Goal: Navigation & Orientation: Find specific page/section

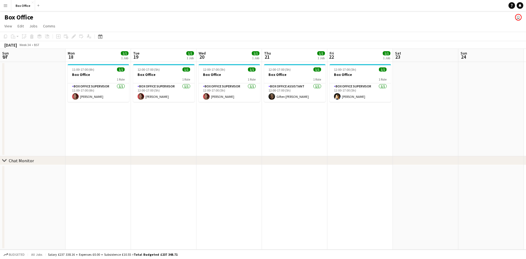
scroll to position [2, 0]
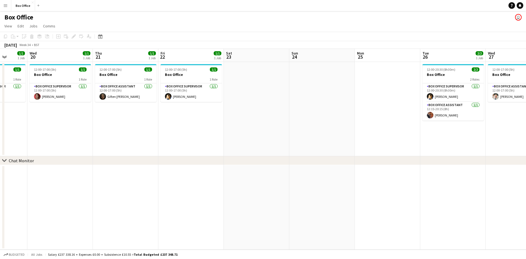
drag, startPoint x: 109, startPoint y: 158, endPoint x: 288, endPoint y: 155, distance: 178.2
click at [288, 155] on div "chevron-right Chat Monitor Sun 17 Mon 18 1/1 1 Job Tue 19 1/1 1 Job Wed 20 1/1 …" at bounding box center [263, 149] width 526 height 201
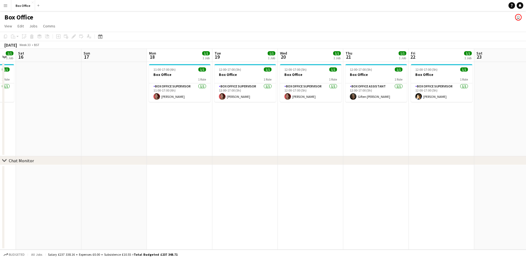
drag, startPoint x: 149, startPoint y: 120, endPoint x: 292, endPoint y: 150, distance: 145.8
click at [341, 146] on app-calendar-viewport "Thu 14 1/1 1 Job Fri 15 1/1 1 Job Sat 16 Sun 17 Mon 18 1/1 1 Job Tue 19 1/1 1 J…" at bounding box center [263, 149] width 526 height 201
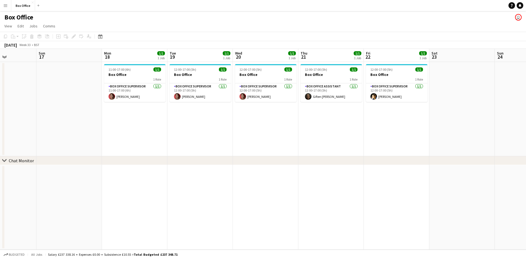
drag, startPoint x: 137, startPoint y: 134, endPoint x: 321, endPoint y: 148, distance: 184.7
click at [321, 148] on app-calendar-viewport "Thu 14 1/1 1 Job Fri 15 1/1 1 Job Sat 16 Sun 17 Mon 18 1/1 1 Job Tue 19 1/1 1 J…" at bounding box center [263, 149] width 526 height 201
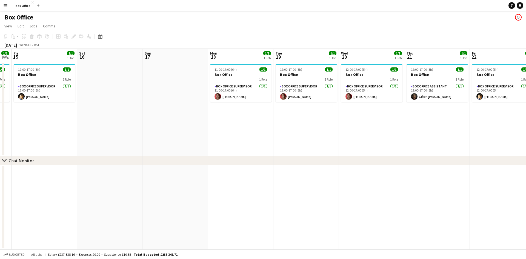
scroll to position [0, 135]
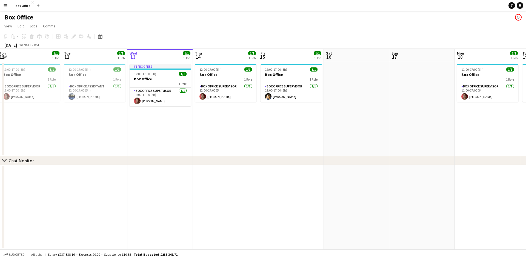
drag, startPoint x: 237, startPoint y: 146, endPoint x: 247, endPoint y: 148, distance: 10.5
click at [247, 148] on app-calendar-viewport "Sat 9 Sun 10 Mon 11 1/1 1 Job Tue 12 1/1 1 Job Wed 13 1/1 1 Job Thu 14 1/1 1 Jo…" at bounding box center [263, 149] width 526 height 201
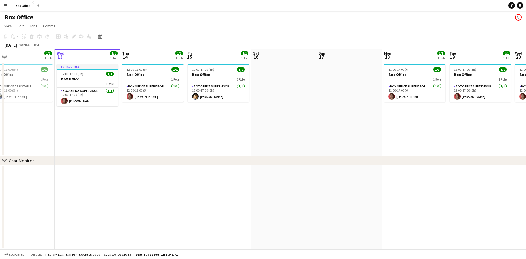
drag, startPoint x: 264, startPoint y: 181, endPoint x: 192, endPoint y: 181, distance: 72.6
click at [192, 181] on app-calendar-viewport "Sat 9 Sun 10 Mon 11 1/1 1 Job Tue 12 1/1 1 Job Wed 13 1/1 1 Job Thu 14 1/1 1 Jo…" at bounding box center [263, 149] width 526 height 201
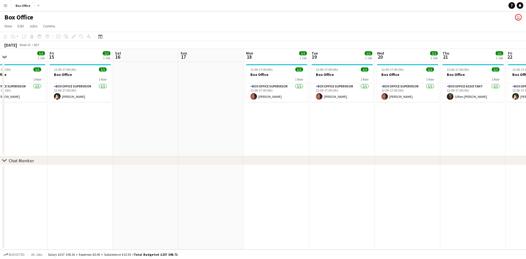
scroll to position [0, 142]
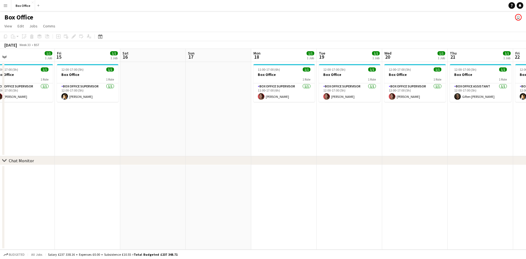
drag, startPoint x: 451, startPoint y: 174, endPoint x: 320, endPoint y: 192, distance: 132.0
click at [320, 192] on app-calendar-viewport "Tue 12 1/1 1 Job Wed 13 1/1 1 Job Thu 14 1/1 1 Job Fri 15 1/1 1 Job Sat 16 Sun …" at bounding box center [263, 149] width 526 height 201
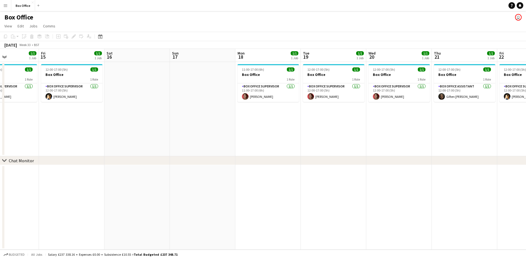
drag, startPoint x: 380, startPoint y: 165, endPoint x: 208, endPoint y: 164, distance: 171.9
click at [208, 164] on div "chevron-right Chat Monitor Tue 12 1/1 1 Job Wed 13 1/1 1 Job Thu 14 1/1 1 Job F…" at bounding box center [263, 149] width 526 height 201
drag, startPoint x: 399, startPoint y: 158, endPoint x: 319, endPoint y: 162, distance: 79.9
click at [319, 162] on div "chevron-right Chat Monitor" at bounding box center [263, 160] width 526 height 9
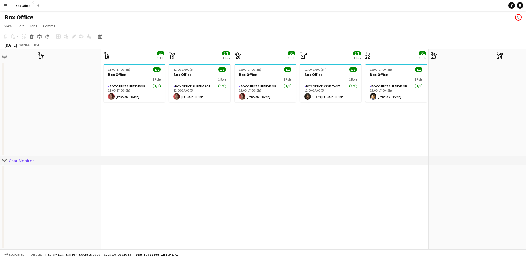
drag, startPoint x: 391, startPoint y: 205, endPoint x: 260, endPoint y: 192, distance: 131.4
click at [260, 192] on app-calendar-viewport "Thu 14 1/1 1 Job Fri 15 1/1 1 Job Sat 16 Sun 17 Mon 18 1/1 1 Job Tue 19 1/1 1 J…" at bounding box center [263, 149] width 526 height 201
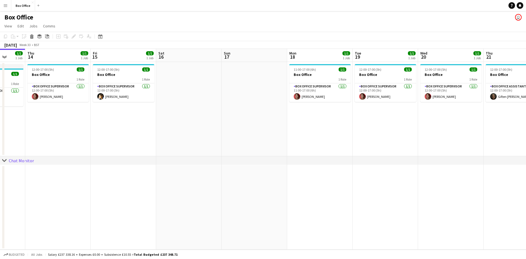
drag, startPoint x: 262, startPoint y: 196, endPoint x: 344, endPoint y: 184, distance: 82.6
click at [406, 192] on app-calendar-viewport "Tue 12 1/1 1 Job Wed 13 1/1 1 Job Thu 14 1/1 1 Job Fri 15 1/1 1 Job Sat 16 Sun …" at bounding box center [263, 149] width 526 height 201
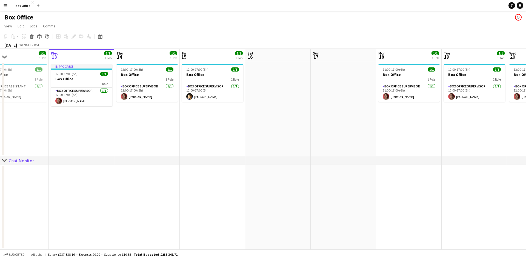
scroll to position [0, 146]
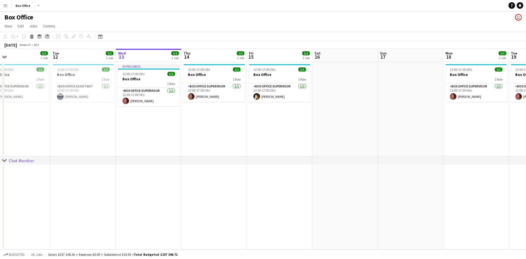
drag, startPoint x: 84, startPoint y: 166, endPoint x: 283, endPoint y: 166, distance: 198.2
click at [283, 166] on app-calendar-viewport "Sat 9 Sun 10 Mon 11 1/1 1 Job Tue 12 1/1 1 Job Wed 13 1/1 1 Job Thu 14 1/1 1 Jo…" at bounding box center [263, 149] width 526 height 201
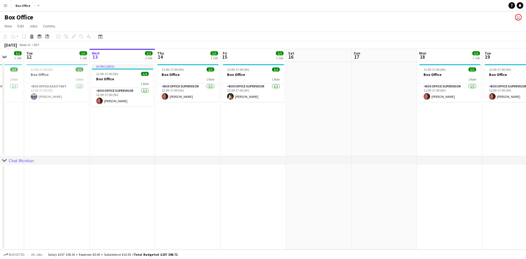
scroll to position [0, 272]
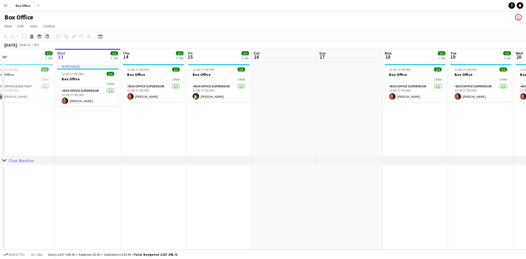
drag, startPoint x: 217, startPoint y: 172, endPoint x: 150, endPoint y: 173, distance: 66.3
click at [150, 173] on app-calendar-viewport "Fri 8 3/3 1 Job Sat 9 Sun 10 Mon 11 1/1 1 Job Tue 12 1/1 1 Job Wed 13 1/1 1 Job…" at bounding box center [263, 149] width 526 height 201
drag, startPoint x: 473, startPoint y: 163, endPoint x: 339, endPoint y: 165, distance: 133.2
click at [323, 169] on div "chevron-right Chat Monitor Fri 8 3/3 1 Job Sat 9 Sun 10 Mon 11 1/1 1 Job Tue 12…" at bounding box center [263, 149] width 526 height 201
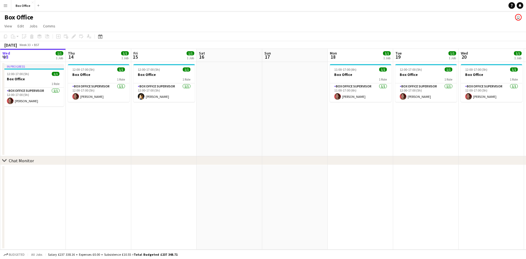
drag, startPoint x: 393, startPoint y: 129, endPoint x: 253, endPoint y: 131, distance: 140.3
click at [253, 131] on app-calendar-viewport "Sun 10 Mon 11 1/1 1 Job Tue 12 1/1 1 Job Wed 13 1/1 1 Job Thu 14 1/1 1 Job Fri …" at bounding box center [263, 149] width 526 height 201
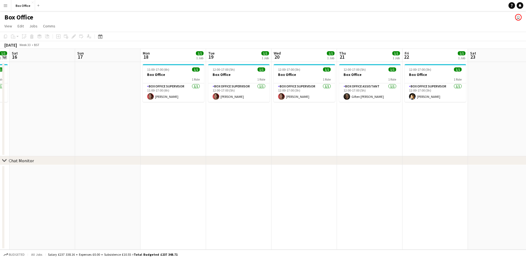
scroll to position [0, 184]
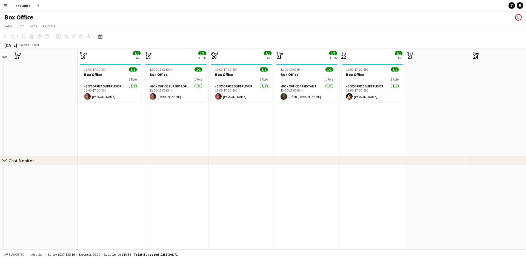
drag, startPoint x: 399, startPoint y: 144, endPoint x: 279, endPoint y: 150, distance: 119.4
click at [279, 150] on app-calendar-viewport "Thu 14 1/1 1 Job Fri 15 1/1 1 Job Sat 16 Sun 17 Mon 18 1/1 1 Job Tue 19 1/1 1 J…" at bounding box center [263, 149] width 526 height 201
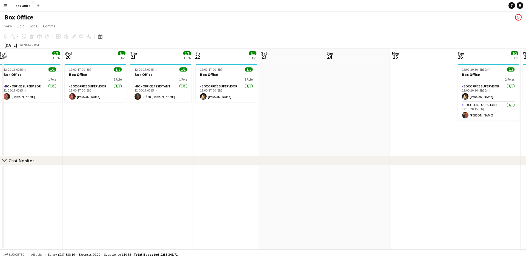
drag, startPoint x: 269, startPoint y: 119, endPoint x: 129, endPoint y: 111, distance: 140.6
click at [129, 111] on app-calendar-viewport "Sat 16 Sun 17 Mon 18 1/1 1 Job Tue 19 1/1 1 Job Wed 20 1/1 1 Job Thu 21 1/1 1 J…" at bounding box center [263, 149] width 526 height 201
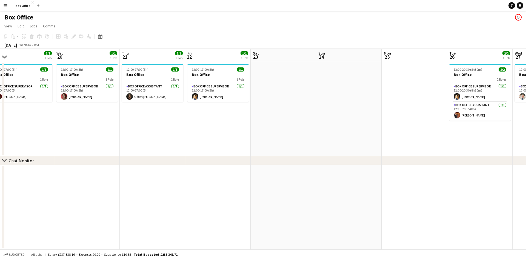
drag, startPoint x: 383, startPoint y: 129, endPoint x: 206, endPoint y: 120, distance: 177.9
click at [206, 120] on app-calendar-viewport "Sat 16 Sun 17 Mon 18 1/1 1 Job Tue 19 1/1 1 Job Wed 20 1/1 1 Job Thu 21 1/1 1 J…" at bounding box center [263, 149] width 526 height 201
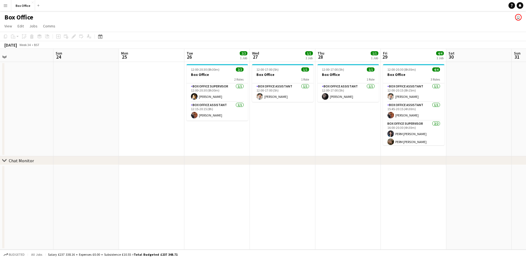
drag, startPoint x: 337, startPoint y: 131, endPoint x: 271, endPoint y: 129, distance: 66.4
click at [271, 129] on app-calendar-viewport "Tue 19 1/1 1 Job Wed 20 1/1 1 Job Thu 21 1/1 1 Job Fri 22 1/1 1 Job Sat 23 Sun …" at bounding box center [263, 149] width 526 height 201
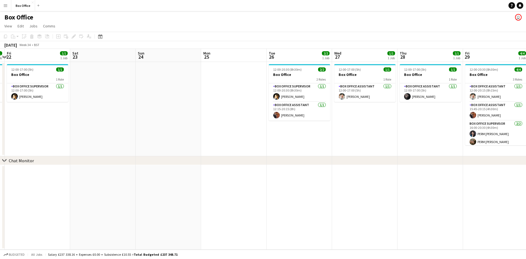
drag, startPoint x: 262, startPoint y: 134, endPoint x: 359, endPoint y: 129, distance: 97.5
click at [359, 129] on app-calendar-viewport "Tue 19 1/1 1 Job Wed 20 1/1 1 Job Thu 21 1/1 1 Job Fri 22 1/1 1 Job Sat 23 Sun …" at bounding box center [263, 149] width 526 height 201
